Goal: Task Accomplishment & Management: Manage account settings

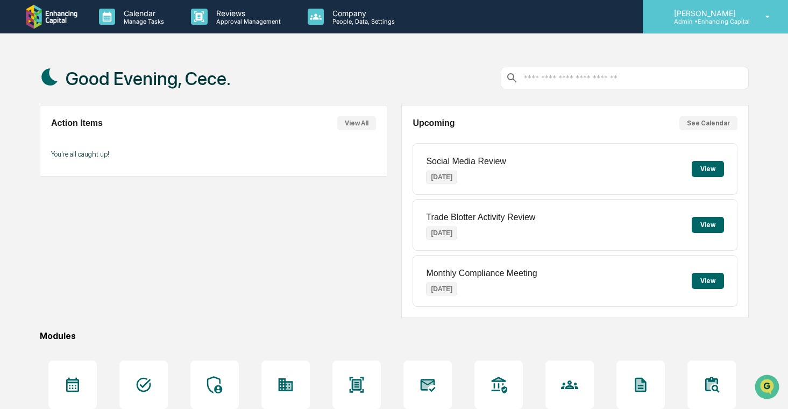
click at [696, 22] on p "Admin • Enhancing Capital" at bounding box center [707, 22] width 84 height 8
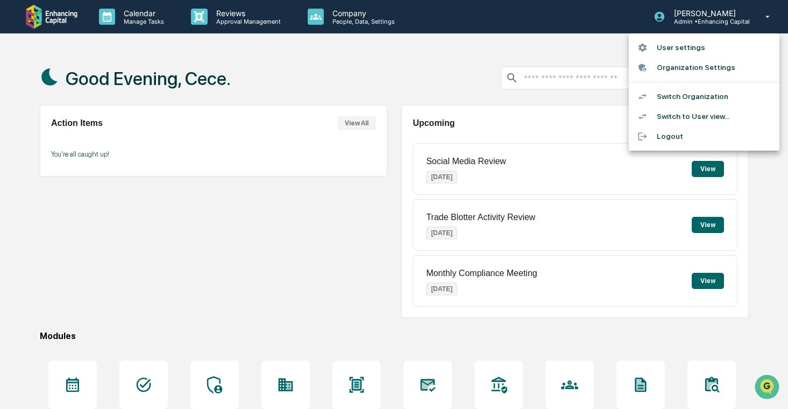
click at [676, 96] on li "Switch Organization" at bounding box center [704, 97] width 151 height 20
